Goal: Navigation & Orientation: Go to known website

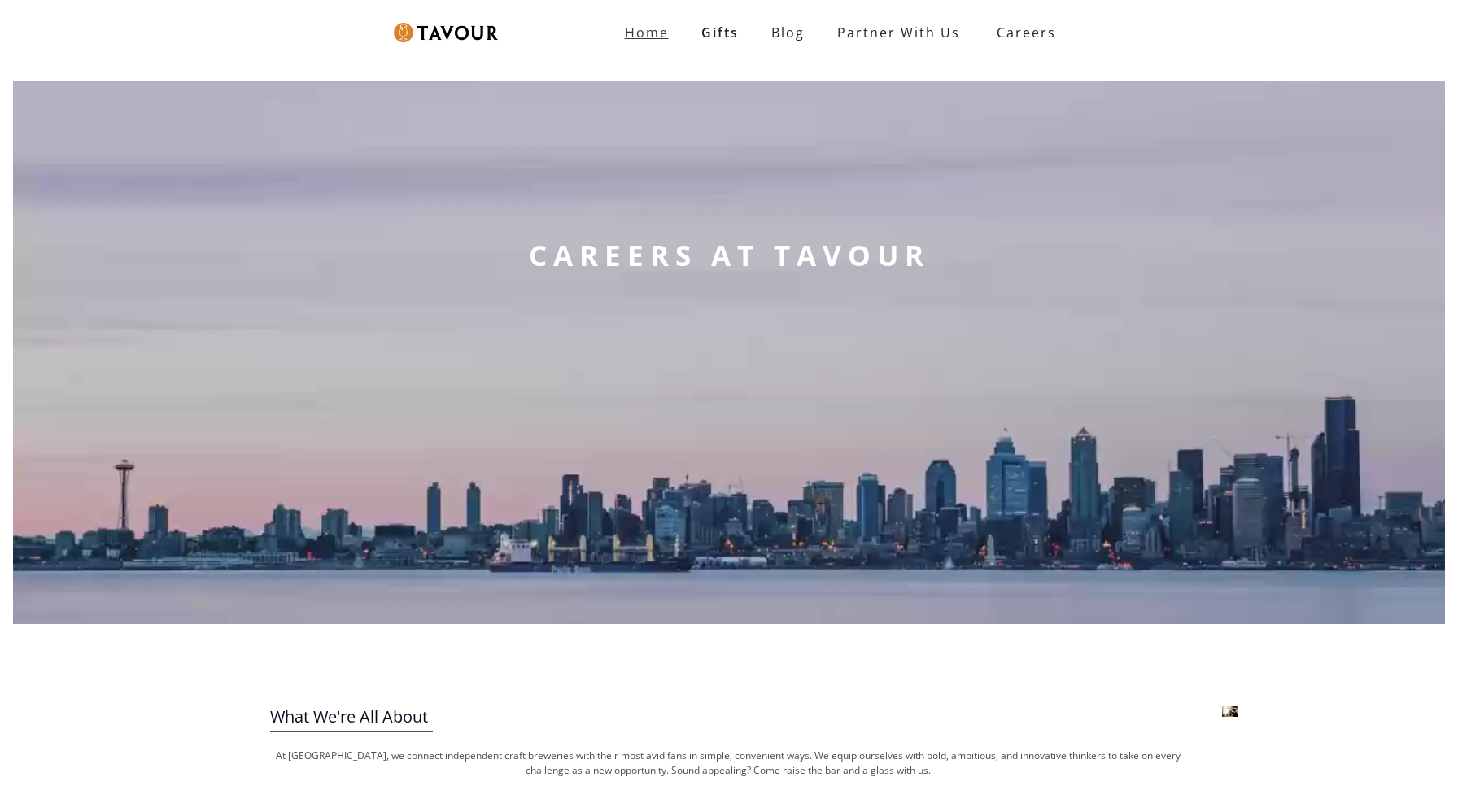
click at [635, 28] on strong "Home" at bounding box center [647, 33] width 44 height 18
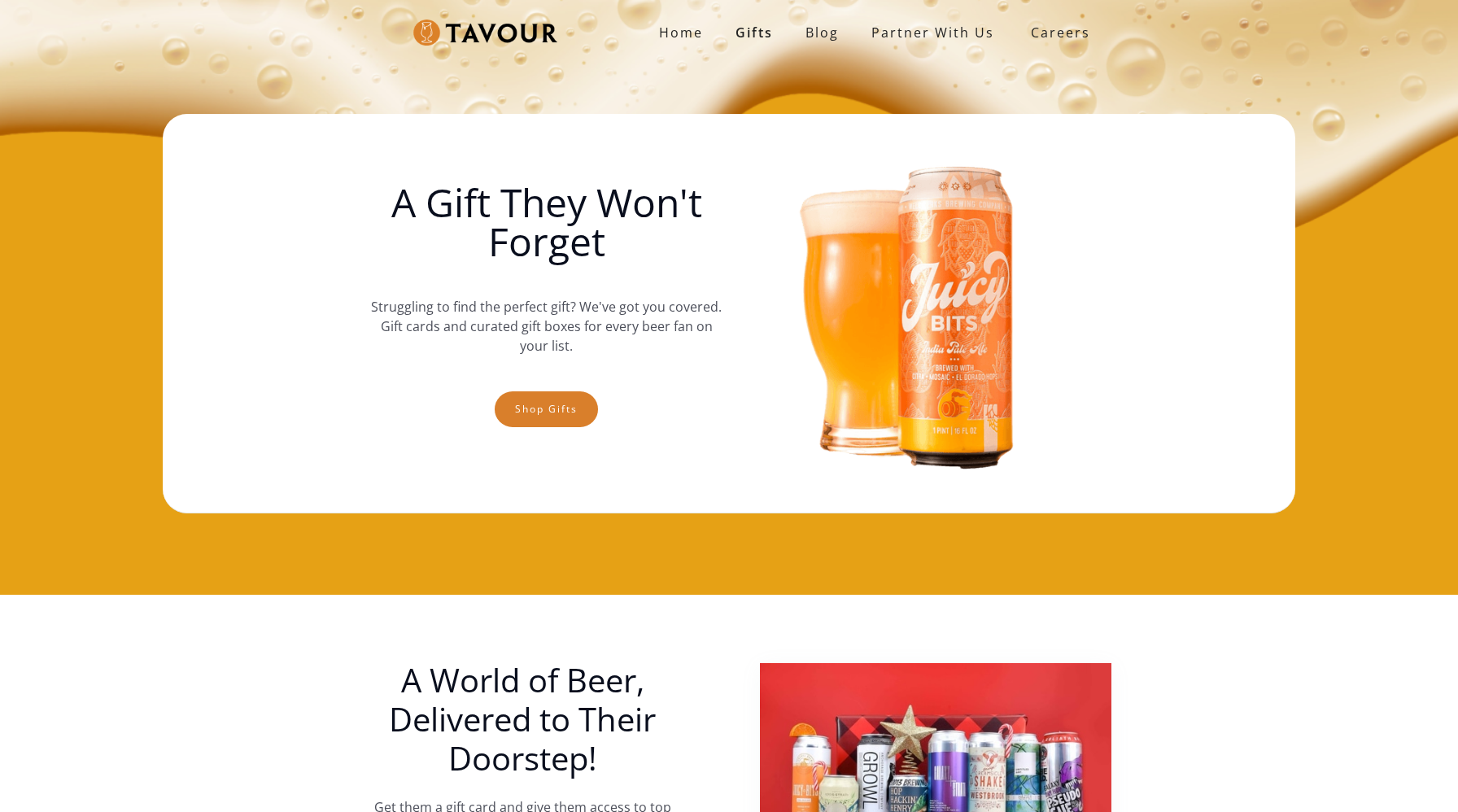
click at [490, 38] on img at bounding box center [486, 33] width 144 height 27
click at [669, 30] on strong "Home" at bounding box center [682, 33] width 44 height 18
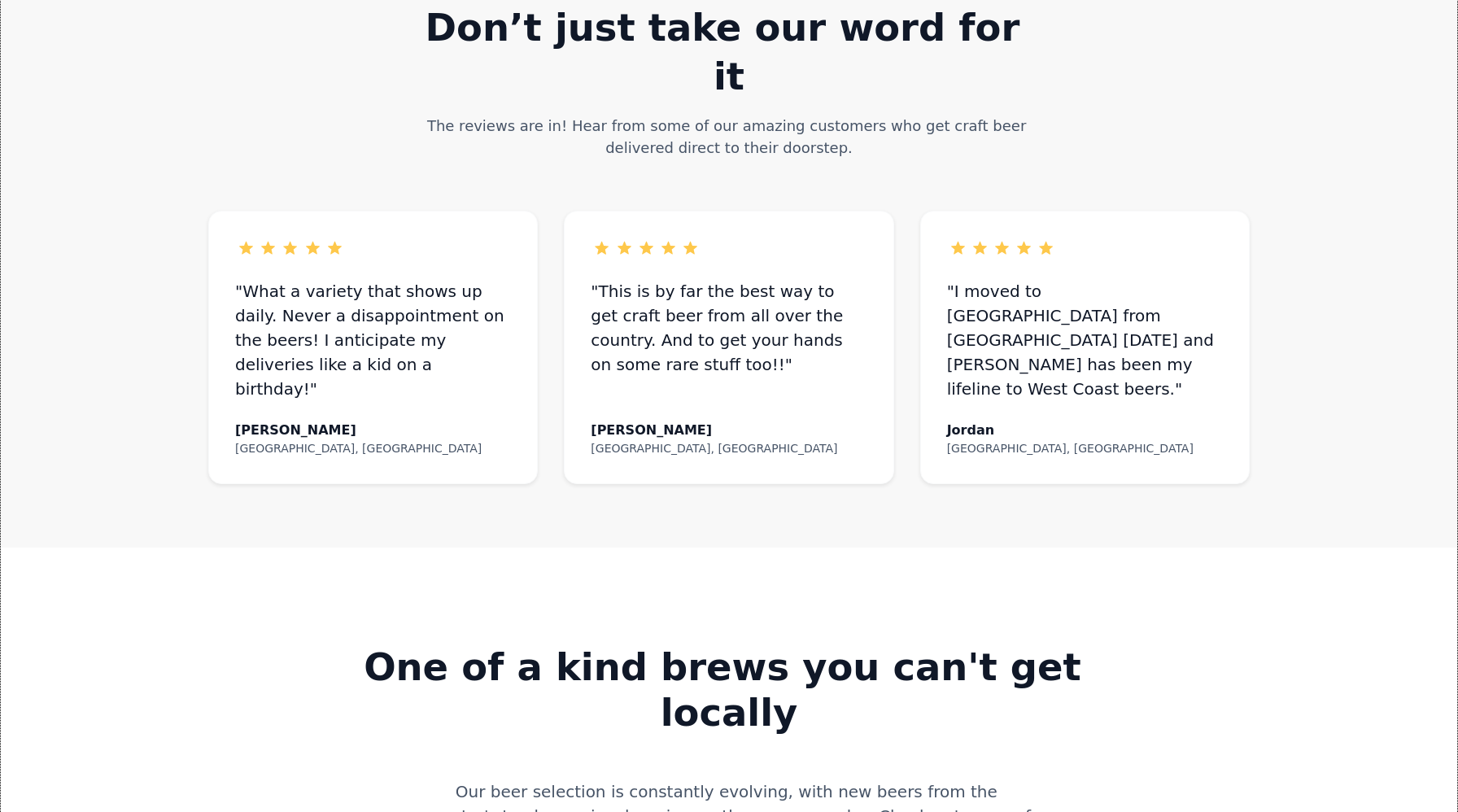
scroll to position [895, 0]
